Goal: Navigation & Orientation: Understand site structure

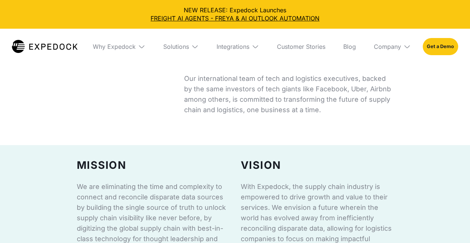
scroll to position [464, 0]
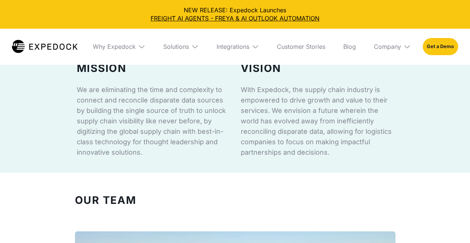
select select
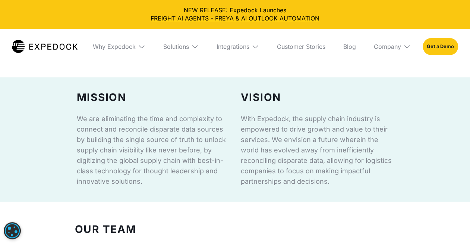
scroll to position [0, 0]
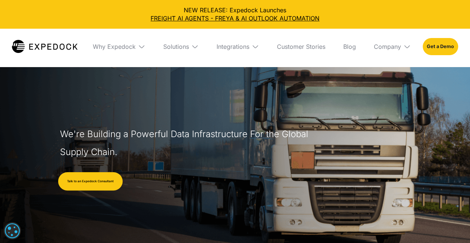
click at [256, 47] on img at bounding box center [254, 46] width 7 height 7
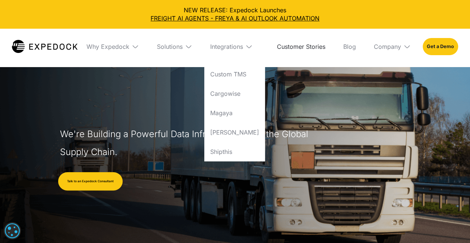
click at [318, 47] on link "Customer Stories" at bounding box center [301, 47] width 60 height 36
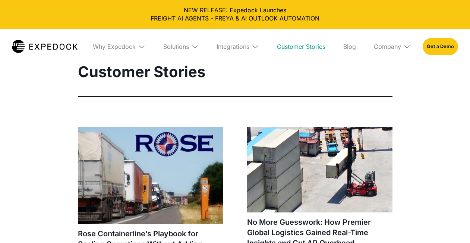
select select
click at [243, 47] on div "Integrations" at bounding box center [232, 46] width 33 height 7
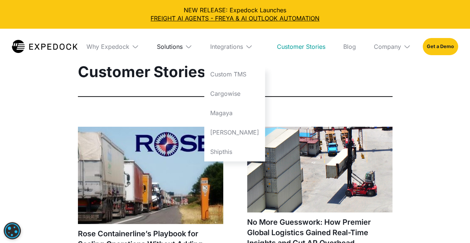
click at [182, 48] on div "Solutions" at bounding box center [170, 46] width 26 height 7
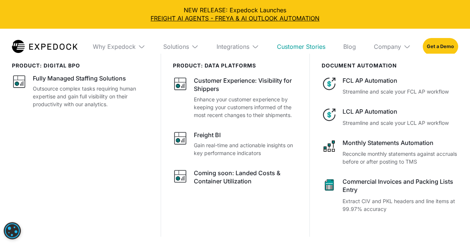
scroll to position [70, 0]
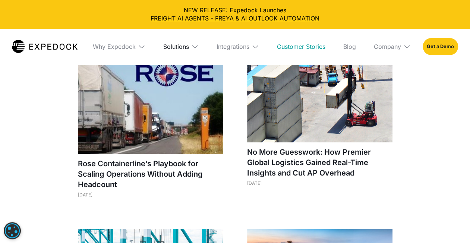
click at [182, 47] on div "Solutions" at bounding box center [176, 46] width 26 height 7
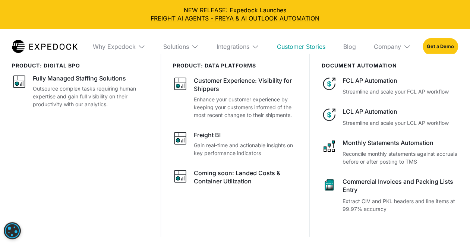
scroll to position [240, 0]
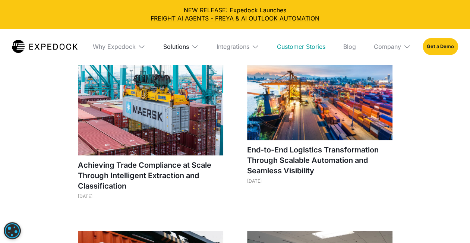
click at [176, 48] on div "Solutions" at bounding box center [176, 46] width 26 height 7
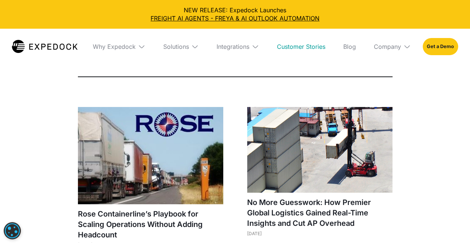
scroll to position [12, 0]
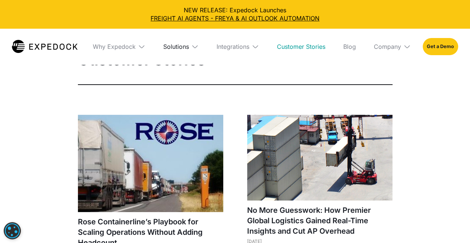
click at [168, 43] on div "Solutions" at bounding box center [176, 46] width 26 height 7
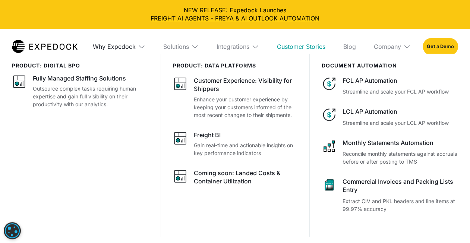
click at [125, 46] on div "Why Expedock" at bounding box center [114, 46] width 43 height 7
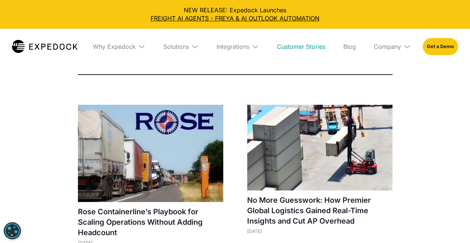
scroll to position [0, 0]
